Goal: Navigation & Orientation: Find specific page/section

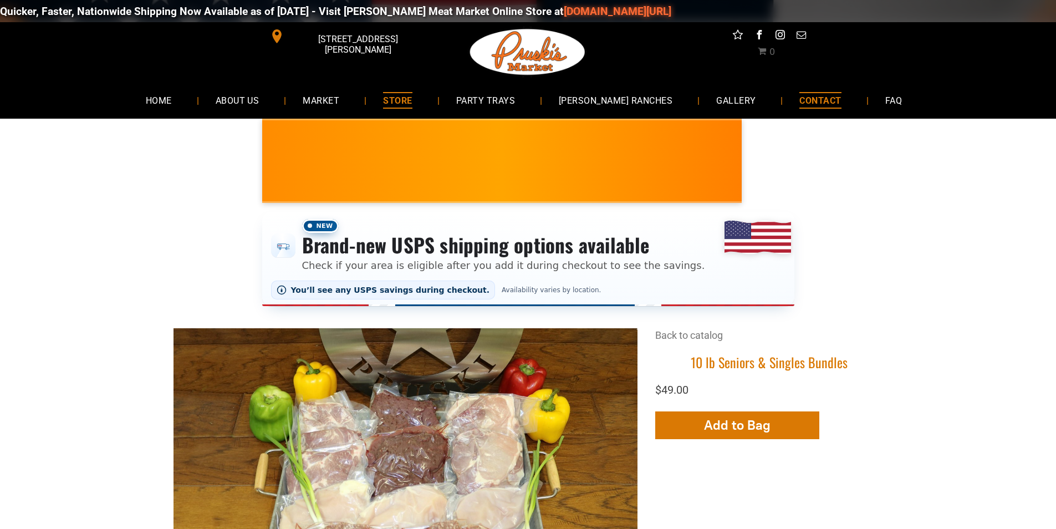
click at [826, 93] on link "CONTACT" at bounding box center [819, 99] width 75 height 29
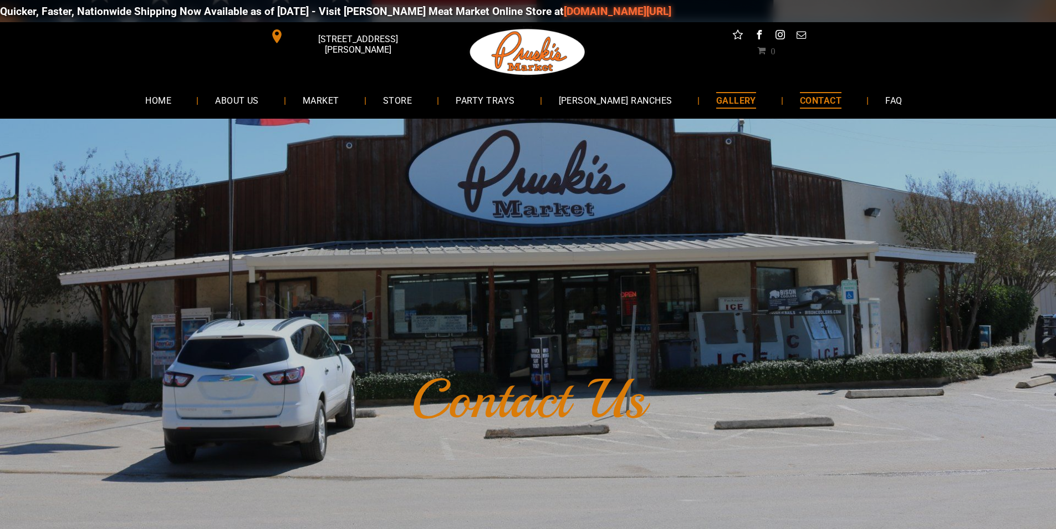
click at [735, 110] on link "GALLERY" at bounding box center [735, 99] width 73 height 29
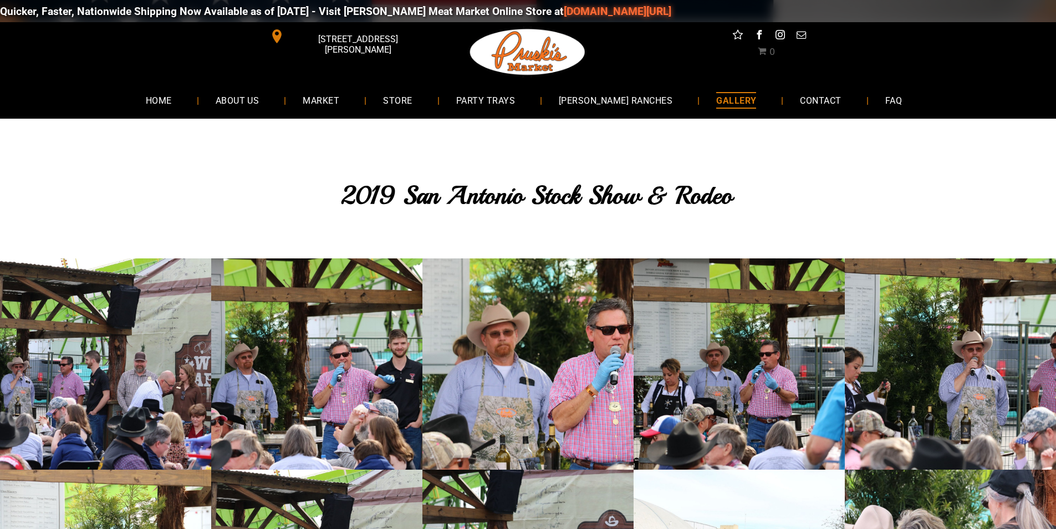
click at [652, 11] on div "Quicker, Faster, Nationwide Shipping Now Available as of [DATE] - Visit [PERSON…" at bounding box center [528, 10] width 1056 height 33
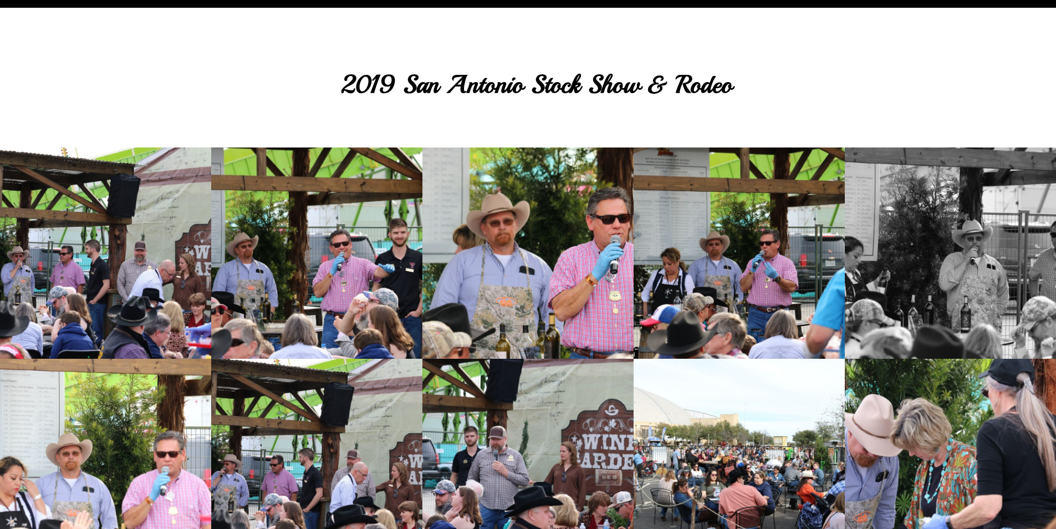
scroll to position [55, 0]
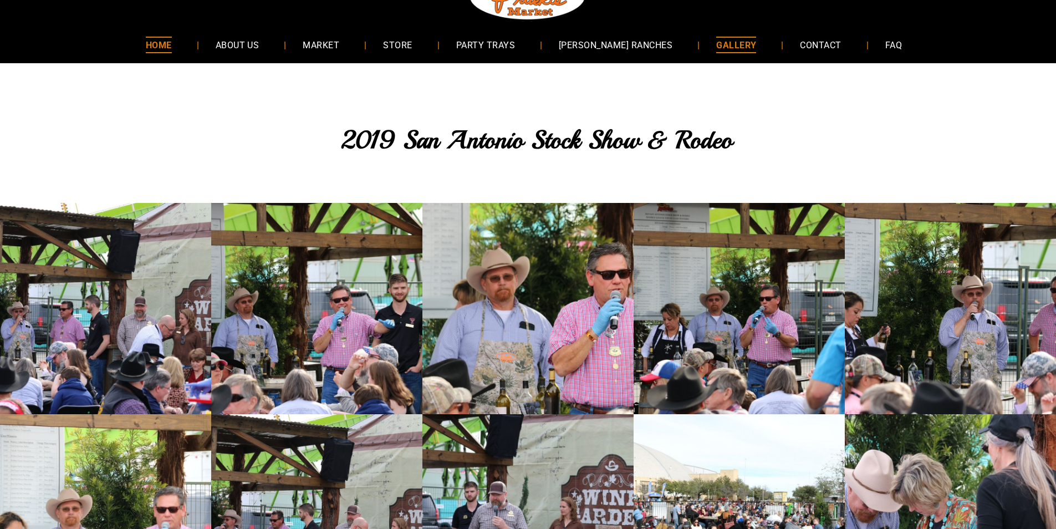
click at [188, 40] on link "HOME" at bounding box center [158, 44] width 59 height 29
